Goal: Information Seeking & Learning: Find specific fact

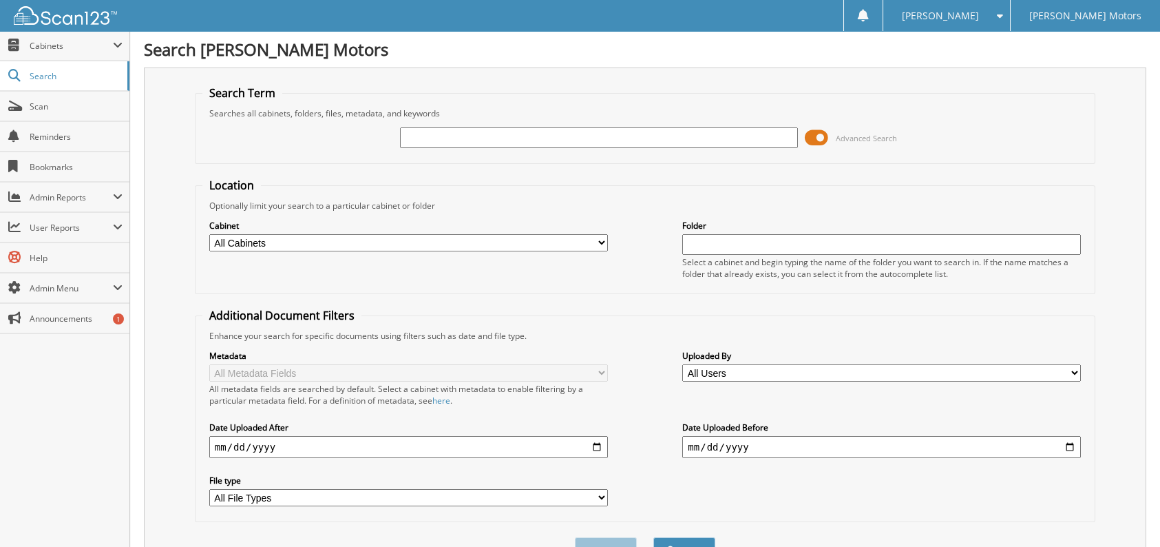
click at [476, 136] on input "text" at bounding box center [599, 137] width 399 height 21
type input "[PERSON_NAME]"
click at [653, 537] on button "Search" at bounding box center [684, 549] width 62 height 25
click at [470, 132] on input "[PERSON_NAME]" at bounding box center [599, 137] width 399 height 21
type input "[PERSON_NAME]"
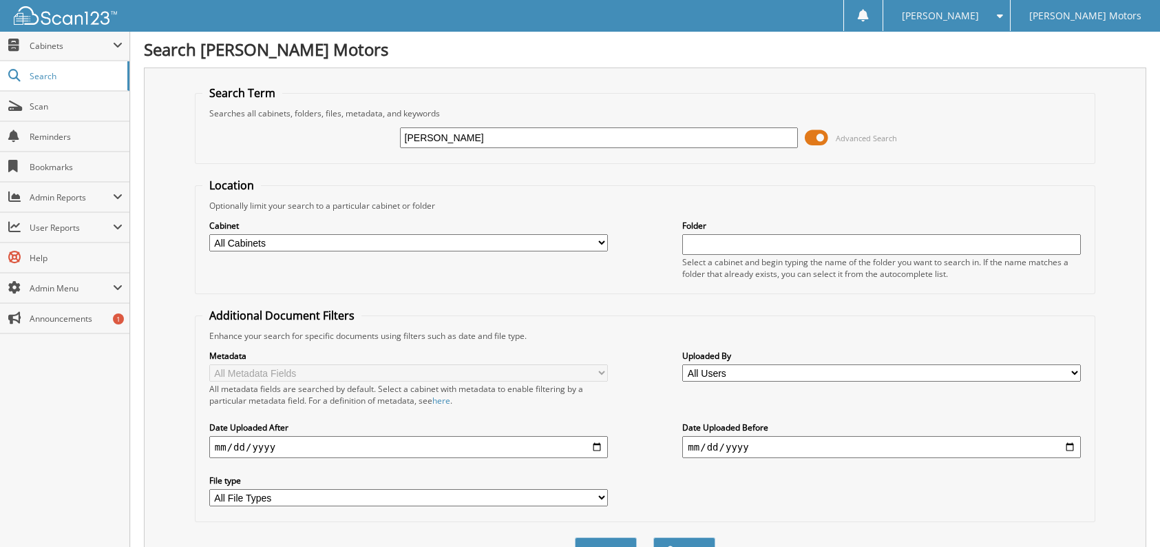
click at [653, 537] on button "Search" at bounding box center [684, 549] width 62 height 25
